Goal: Information Seeking & Learning: Check status

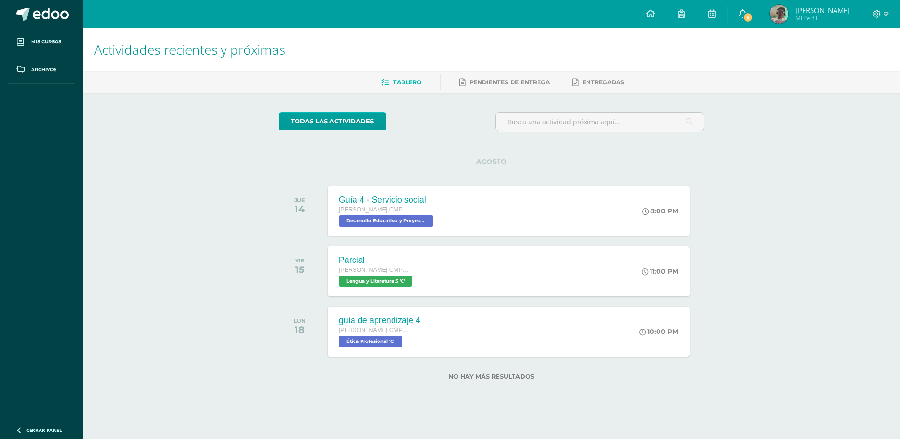
click at [737, 8] on link "5" at bounding box center [743, 14] width 30 height 28
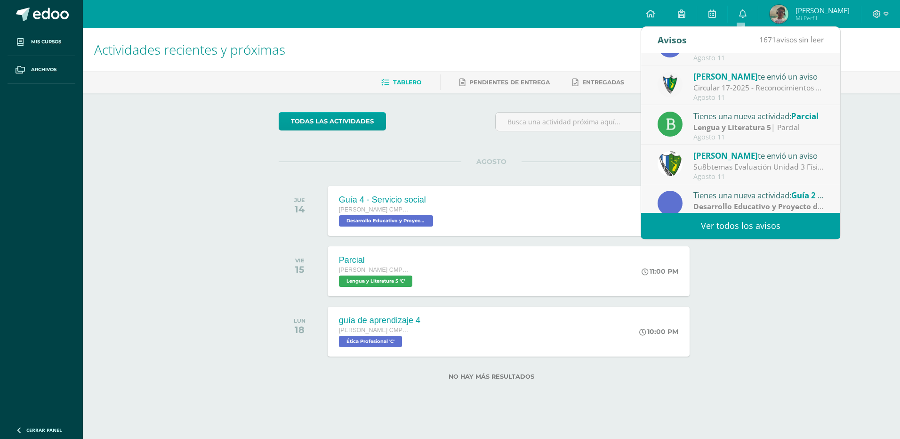
scroll to position [94, 0]
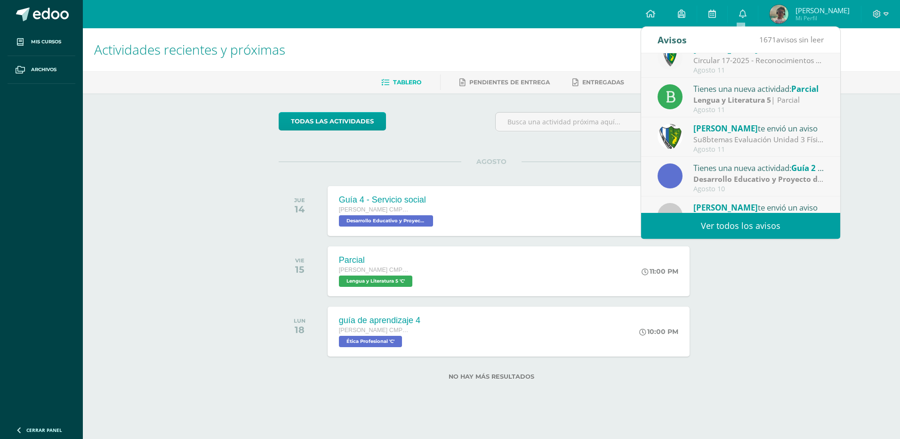
click at [759, 99] on strong "Lengua y Literatura 5" at bounding box center [733, 100] width 78 height 10
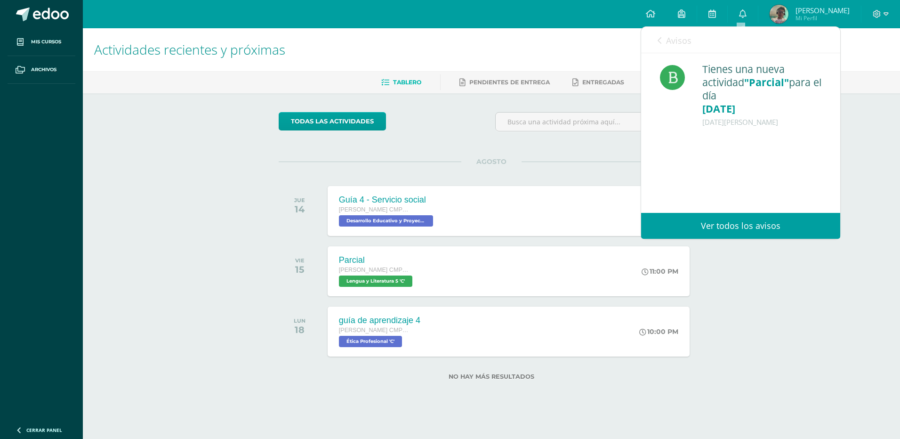
drag, startPoint x: 644, startPoint y: 58, endPoint x: 649, endPoint y: 56, distance: 5.3
click at [644, 58] on div "Tienes una nueva actividad "Parcial" para el día 15-08-2025 11 de Agosto de 2025" at bounding box center [740, 109] width 199 height 113
click at [659, 52] on link "Avisos" at bounding box center [675, 40] width 34 height 27
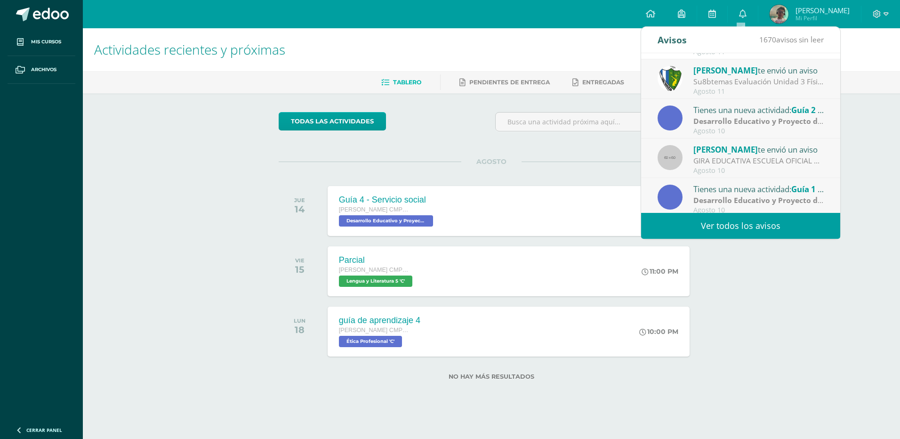
scroll to position [157, 0]
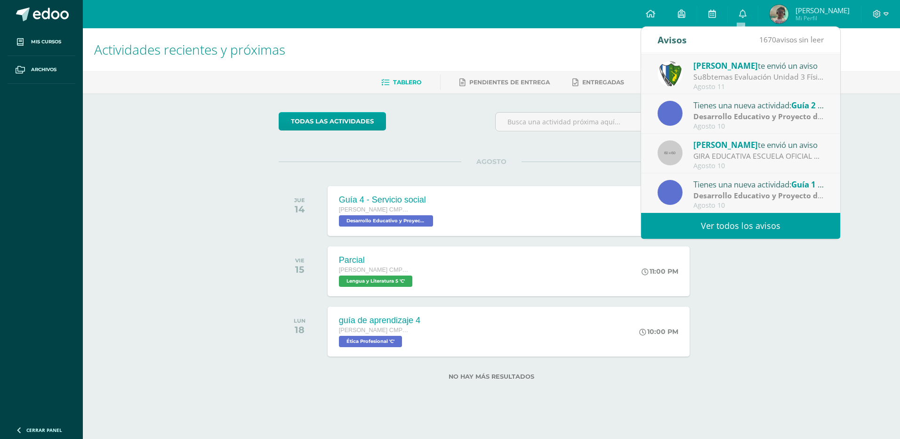
click at [748, 217] on link "Ver todos los avisos" at bounding box center [740, 226] width 199 height 26
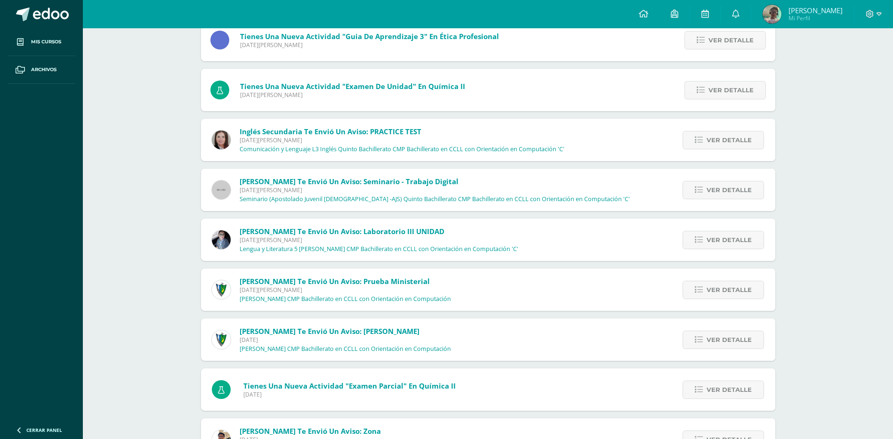
scroll to position [531, 0]
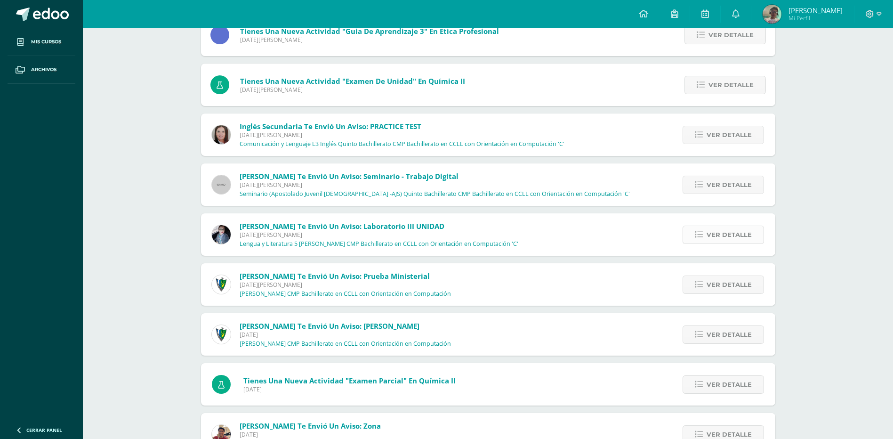
click at [699, 230] on link "Ver detalle" at bounding box center [723, 235] width 81 height 18
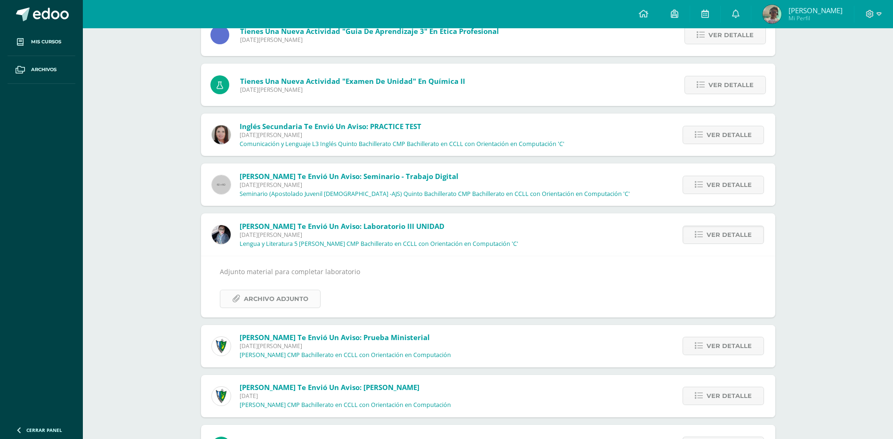
click at [290, 300] on span "Archivo Adjunto" at bounding box center [276, 298] width 65 height 17
